Goal: Transaction & Acquisition: Purchase product/service

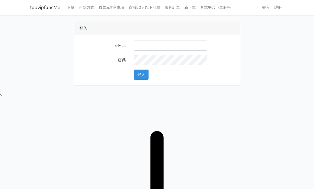
click at [181, 42] on input "E-Mail" at bounding box center [170, 45] width 73 height 10
drag, startPoint x: 181, startPoint y: 45, endPoint x: 185, endPoint y: 50, distance: 6.4
click at [182, 45] on input "E-Mail" at bounding box center [170, 45] width 73 height 10
type input "twtop123@uahoo.com.tw"
click at [146, 71] on button "登入" at bounding box center [141, 74] width 15 height 10
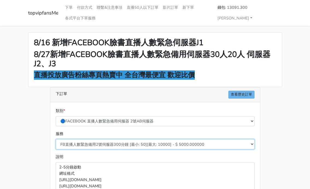
drag, startPoint x: 125, startPoint y: 142, endPoint x: 129, endPoint y: 139, distance: 4.9
click at [125, 142] on select "FB直播人數緊急備用2號伺服器300分鐘 [最小: 50][最大: 10000] - $ 5000.000000 FB直播人數緊急備用2號伺服器60分鐘 [最…" at bounding box center [155, 144] width 199 height 10
select select "575"
click at [56, 139] on select "FB直播人數緊急備用2號伺服器300分鐘 [最小: 50][最大: 10000] - $ 5000.000000 FB直播人數緊急備用2號伺服器60分鐘 [最…" at bounding box center [155, 144] width 199 height 10
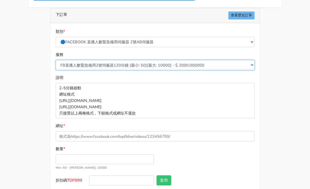
scroll to position [82, 0]
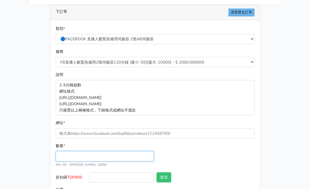
drag, startPoint x: 90, startPoint y: 157, endPoint x: 93, endPoint y: 155, distance: 4.0
click at [90, 156] on input "數量 *" at bounding box center [105, 156] width 98 height 10
type input "50"
type input "100.000"
click at [193, 167] on div "數量 * 50 Min: 50 - [PERSON_NAME]: 10000" at bounding box center [155, 156] width 202 height 29
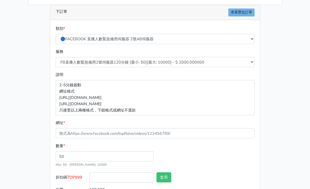
drag, startPoint x: 284, startPoint y: 1, endPoint x: 298, endPoint y: 46, distance: 47.9
click at [299, 46] on main "8/16 新增FACEBOOK臉書直播人數緊急伺服器J1 8/27新增FACEBOOK臉書直播人數緊急備用伺服器30人20人 伺服器J2、J3 直播投放廣告粉…" at bounding box center [155, 80] width 310 height 273
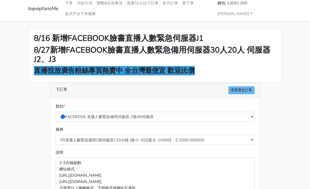
scroll to position [109, 0]
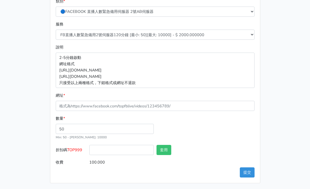
click at [79, 149] on span "TOP999" at bounding box center [74, 149] width 15 height 5
click at [89, 149] on input "折扣碼 TOP999" at bounding box center [121, 150] width 64 height 10
click at [79, 149] on span "TOP999" at bounding box center [74, 149] width 15 height 5
click at [89, 149] on input "折扣碼 TOP999" at bounding box center [121, 150] width 64 height 10
copy span "TOP999"
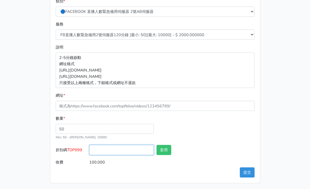
drag, startPoint x: 108, startPoint y: 151, endPoint x: 119, endPoint y: 152, distance: 11.2
click at [108, 151] on input "折扣碼 TOP999" at bounding box center [121, 150] width 64 height 10
paste input "TOP999"
type input "TOP999"
click at [162, 152] on button "套用" at bounding box center [164, 150] width 15 height 10
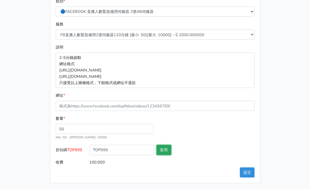
type input "套用失敗"
click at [220, 131] on div "數量 * 50 Min: 50 - [PERSON_NAME]: 10000" at bounding box center [155, 129] width 202 height 29
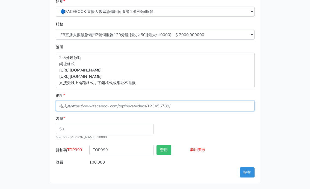
click at [102, 107] on input "網址 *" at bounding box center [155, 106] width 199 height 10
paste input "[URL][DOMAIN_NAME]"
type input "[URL][DOMAIN_NAME]"
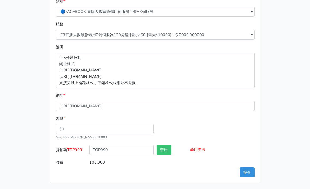
click at [27, 74] on div "8/16 新增FACEBOOK臉書直播人數緊急伺服器J1 8/27新增FACEBOOK臉書直播人數緊急備用伺服器30人20人 伺服器J2、J3 直播投放廣告粉…" at bounding box center [155, 53] width 262 height 260
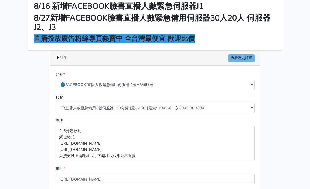
scroll to position [110, 0]
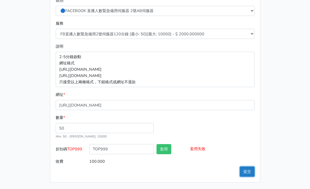
click at [249, 172] on button "提交" at bounding box center [247, 171] width 15 height 10
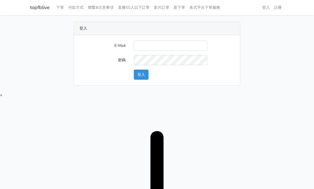
click at [155, 41] on input "E-Mail" at bounding box center [170, 45] width 73 height 10
type input "[EMAIL_ADDRESS][DOMAIN_NAME]"
click at [147, 74] on button "登入" at bounding box center [141, 74] width 15 height 10
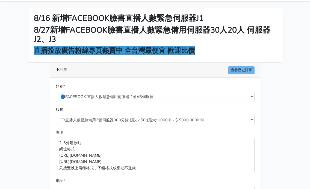
scroll to position [73, 0]
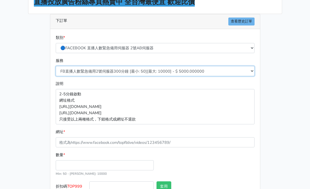
click at [113, 75] on select "FB直播人數緊急備用2號伺服器300分鐘 [最小: 50][最大: 10000] - $ 5000.000000 FB直播人數緊急備用2號伺服器60分鐘 [最…" at bounding box center [155, 71] width 199 height 10
select select "575"
click at [56, 66] on select "FB直播人數緊急備用2號伺服器300分鐘 [最小: 50][最大: 10000] - $ 5000.000000 FB直播人數緊急備用2號伺服器60分鐘 [最…" at bounding box center [155, 71] width 199 height 10
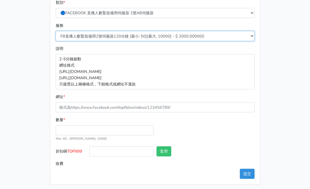
scroll to position [109, 0]
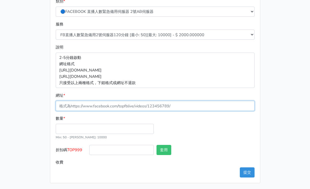
click at [95, 109] on input "網址 *" at bounding box center [155, 106] width 199 height 10
paste input "https://www.facebook.com/100065089299834/videos/1093935096234105"
type input "https://www.facebook.com/100065089299834/videos/1093935096234105"
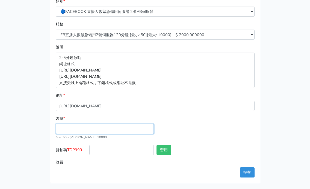
click at [76, 128] on input "數量 *" at bounding box center [105, 128] width 98 height 10
type input "50"
type input "100.000"
click at [290, 125] on main "8/16 新增FACEBOOK臉書直播人數緊急伺服器J1 8/27新增FACEBOOK臉書直播人數緊急備用伺服器30人20人 伺服器J2、J3 直播投放廣告粉…" at bounding box center [155, 52] width 310 height 273
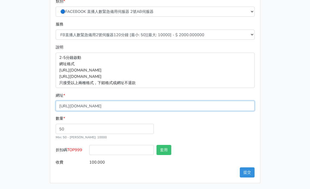
click at [197, 104] on input "[URL][DOMAIN_NAME]" at bounding box center [155, 106] width 199 height 10
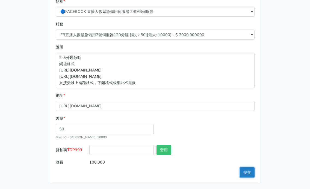
click at [249, 173] on button "提交" at bounding box center [247, 172] width 15 height 10
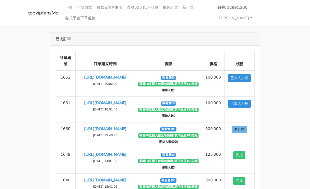
click at [255, 82] on div "訂單編號 訂單建立時間 資訊 價格 狀態 1652 https://www.facebook.com/100065089299834/videos/10939…" at bounding box center [155, 135] width 210 height 178
click at [285, 74] on div "歷史訂單 訂單編號 訂單建立時間 資訊 價格 狀態 1652 https://www.facebook.com/100065089299834/videos/…" at bounding box center [155, 128] width 262 height 192
click at [264, 58] on div "歷史訂單 訂單編號 訂單建立時間 資訊 價格 狀態 1652 https://www.facebook.com/100065089299834/videos/…" at bounding box center [155, 128] width 262 height 192
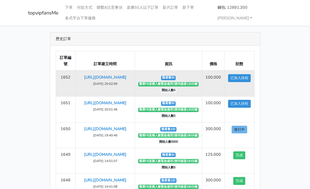
click at [106, 80] on td "https://www.facebook.com/100065089299834/videos/1093935096234105 2025-10-01 20:…" at bounding box center [105, 84] width 59 height 26
click at [108, 76] on link "[URL][DOMAIN_NAME]" at bounding box center [105, 77] width 42 height 5
click at [208, 85] on td "100.000" at bounding box center [213, 84] width 22 height 26
click at [210, 87] on td "100.000" at bounding box center [213, 84] width 22 height 26
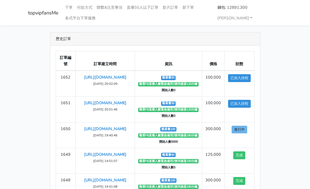
click at [298, 72] on main "歷史訂單 訂單編號 訂單建立時間 資訊 價格 狀態 1652 https://www.facebook.com/100065089299834/videos/…" at bounding box center [155, 128] width 310 height 205
click at [294, 42] on main "歷史訂單 訂單編號 訂單建立時間 資訊 價格 狀態 1652 https://www.facebook.com/100065089299834/videos/…" at bounding box center [155, 128] width 310 height 205
